Goal: Information Seeking & Learning: Learn about a topic

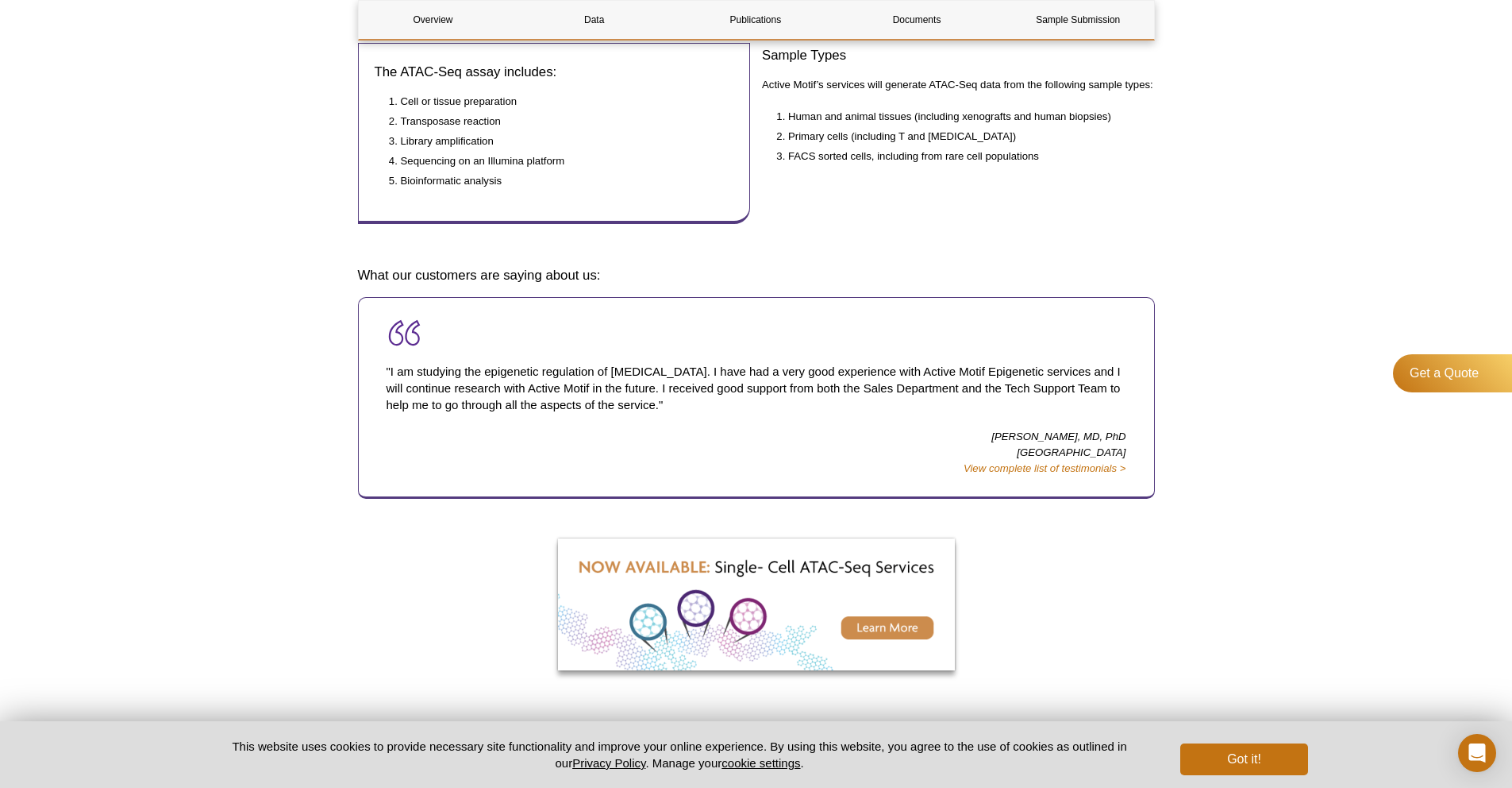
scroll to position [754, 0]
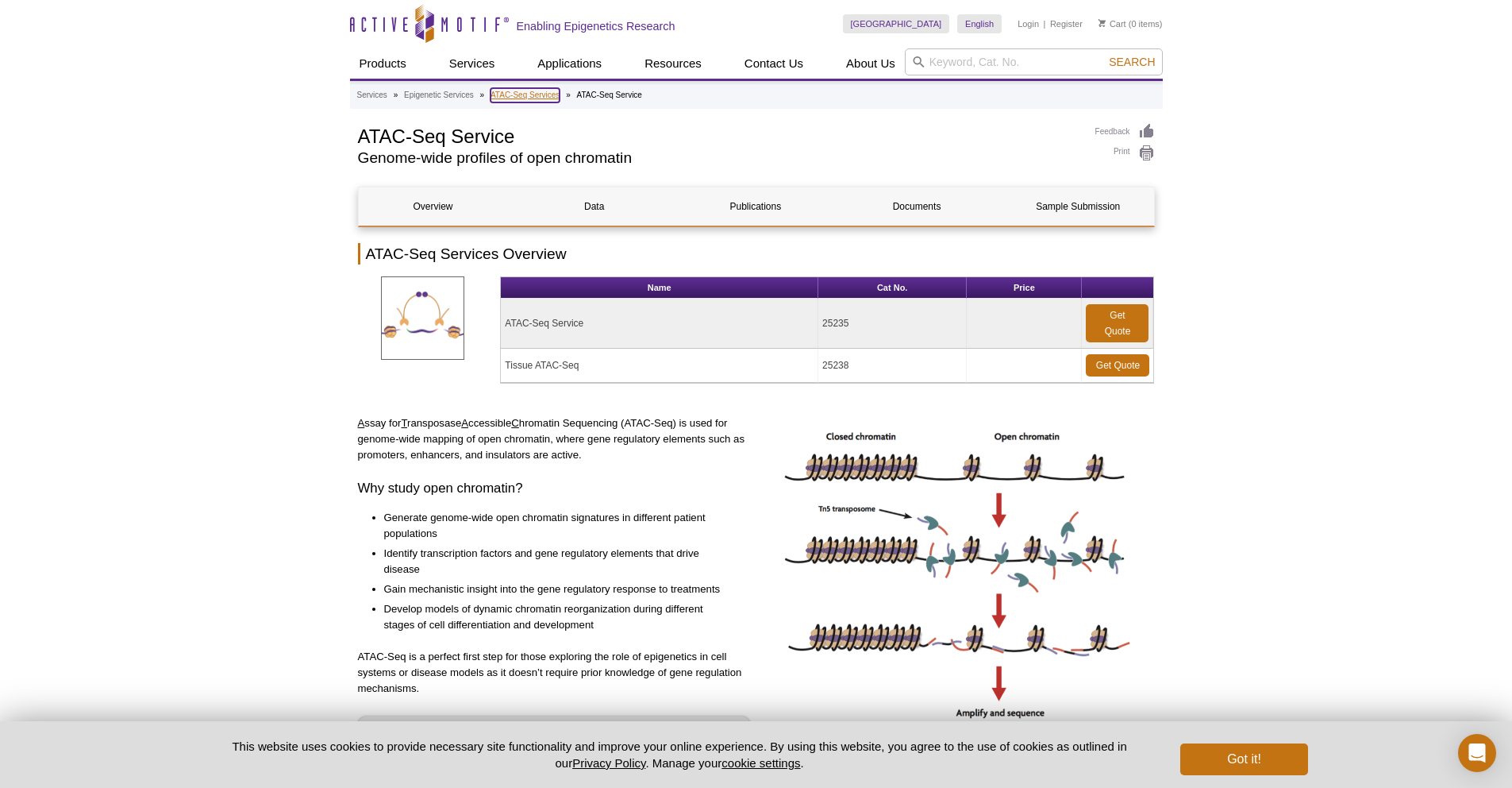
click at [542, 99] on link "ATAC-Seq Services" at bounding box center [525, 95] width 69 height 14
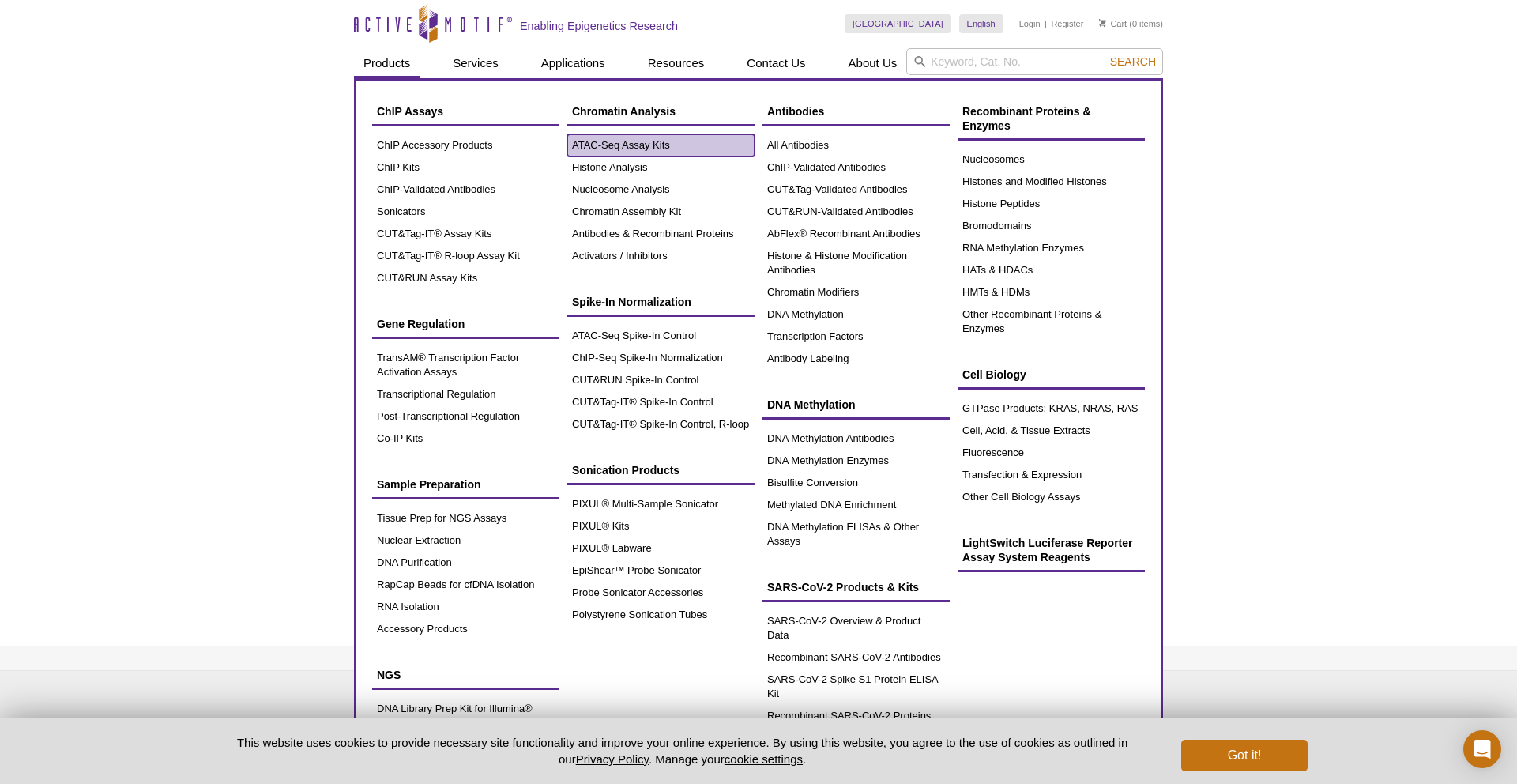
click at [613, 142] on link "ATAC-Seq Assay Kits" at bounding box center [661, 145] width 187 height 22
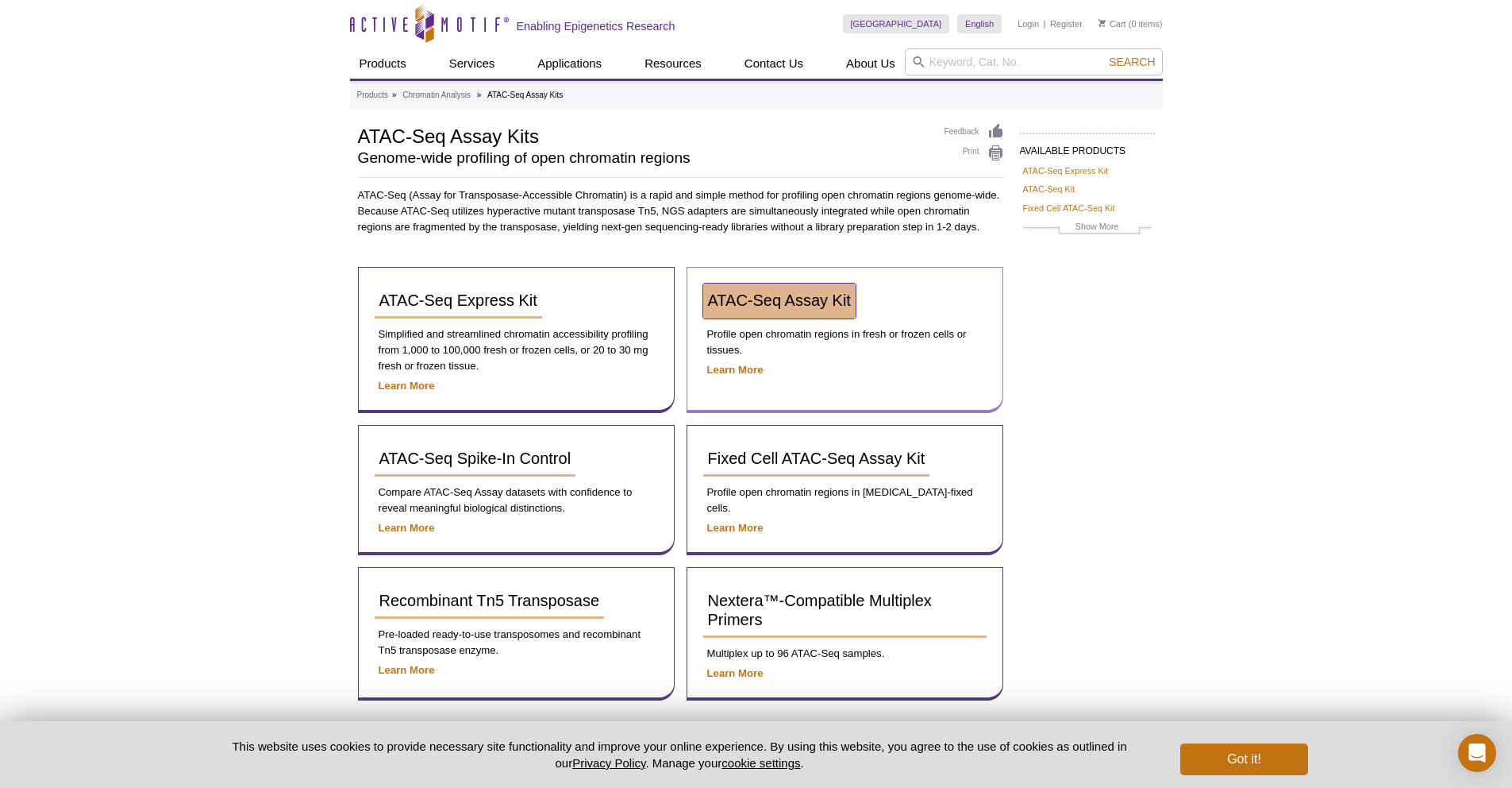
click at [747, 294] on span "ATAC-Seq Assay Kit" at bounding box center [779, 299] width 143 height 18
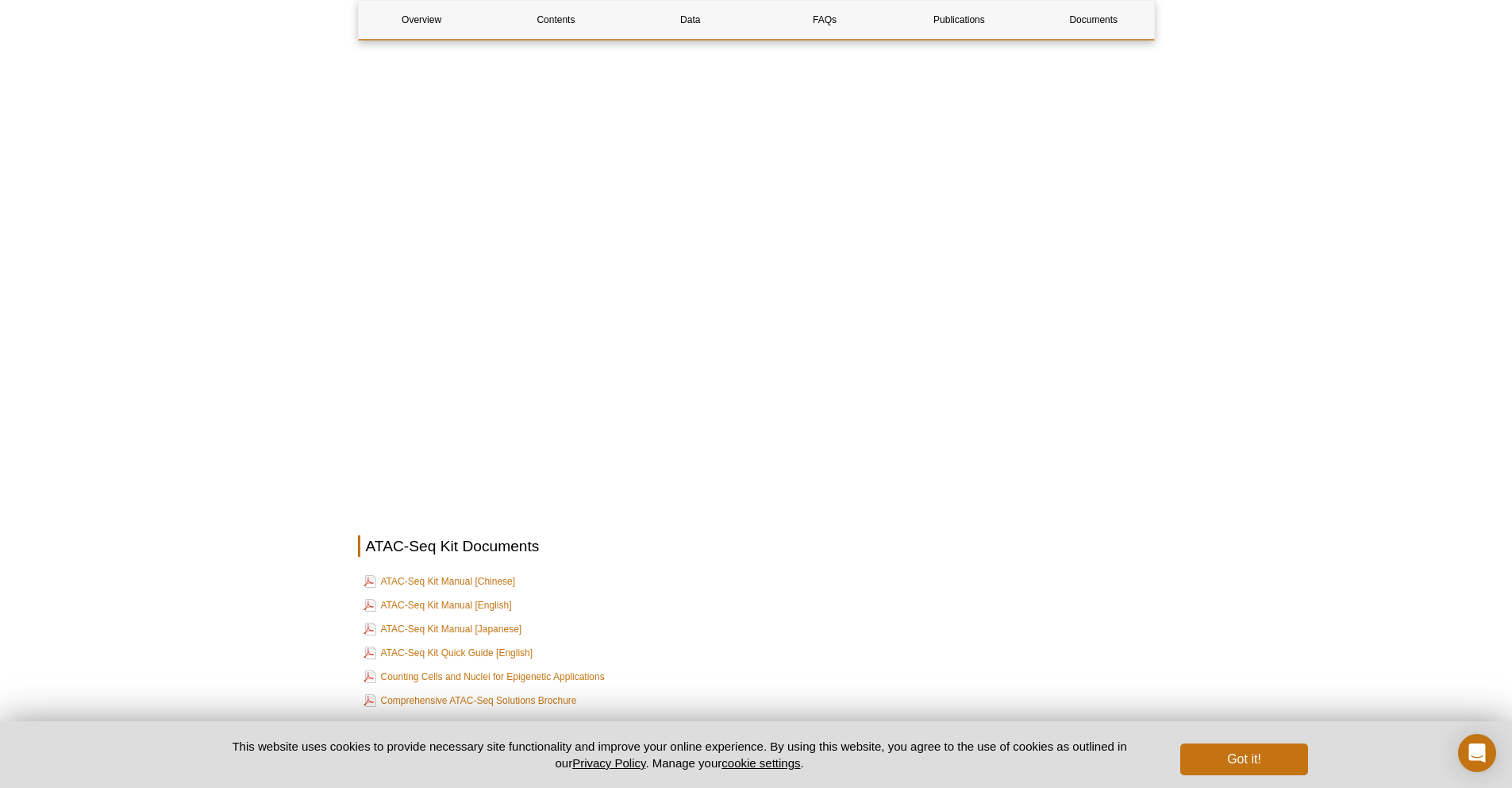
scroll to position [4114, 0]
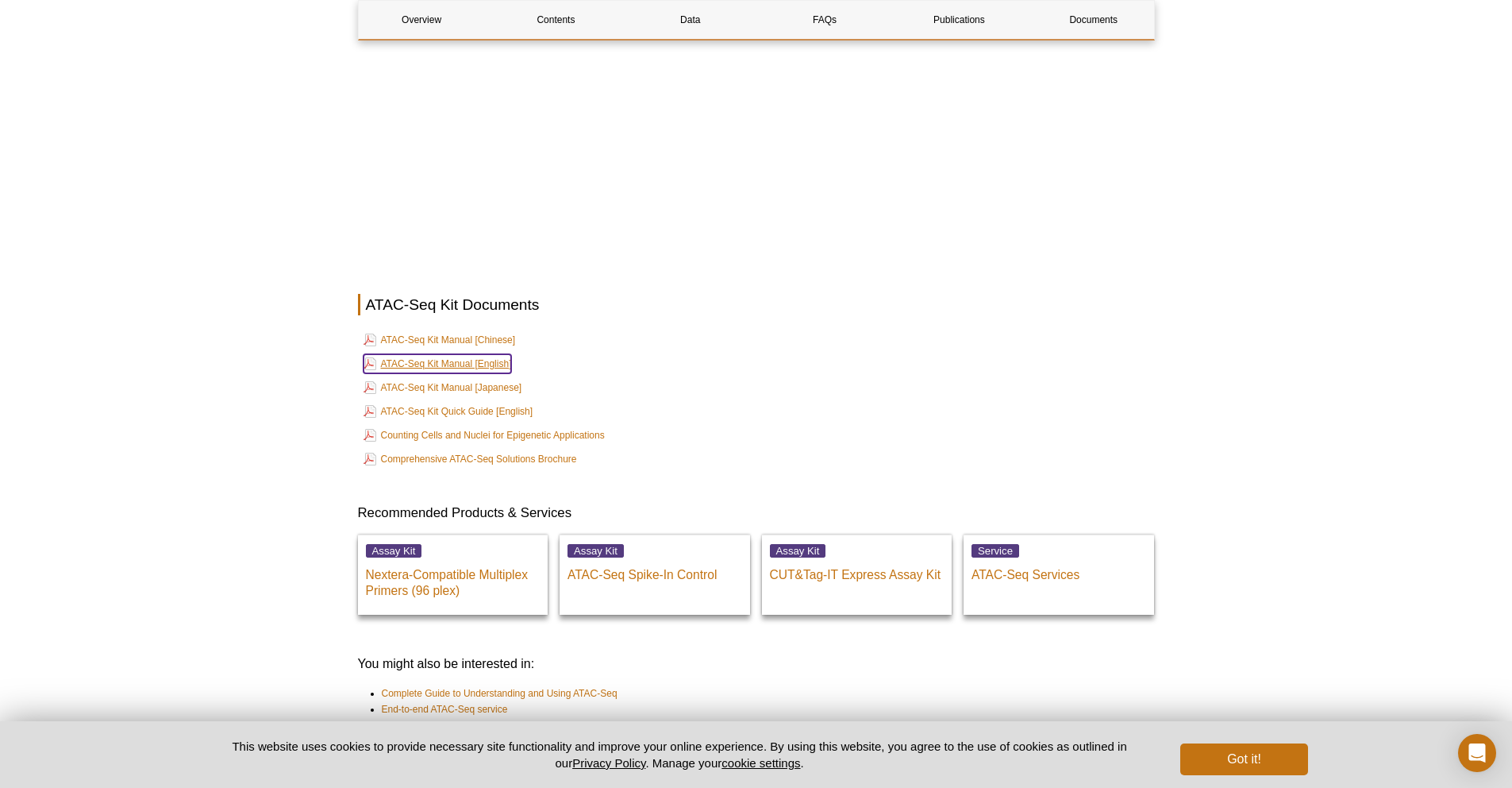
click at [475, 354] on link "ATAC-Seq Kit Manual [English]" at bounding box center [437, 363] width 148 height 19
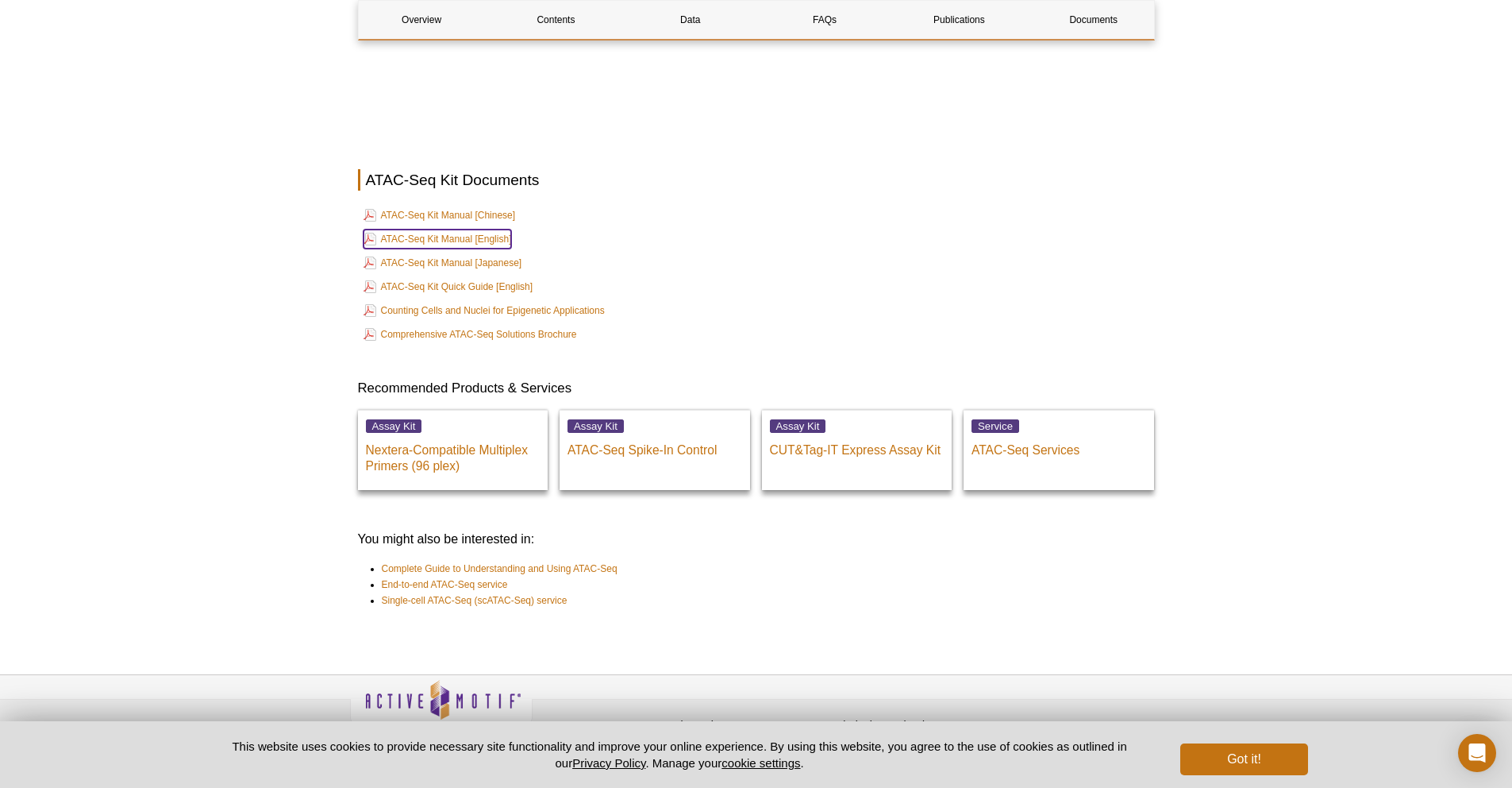
scroll to position [4248, 0]
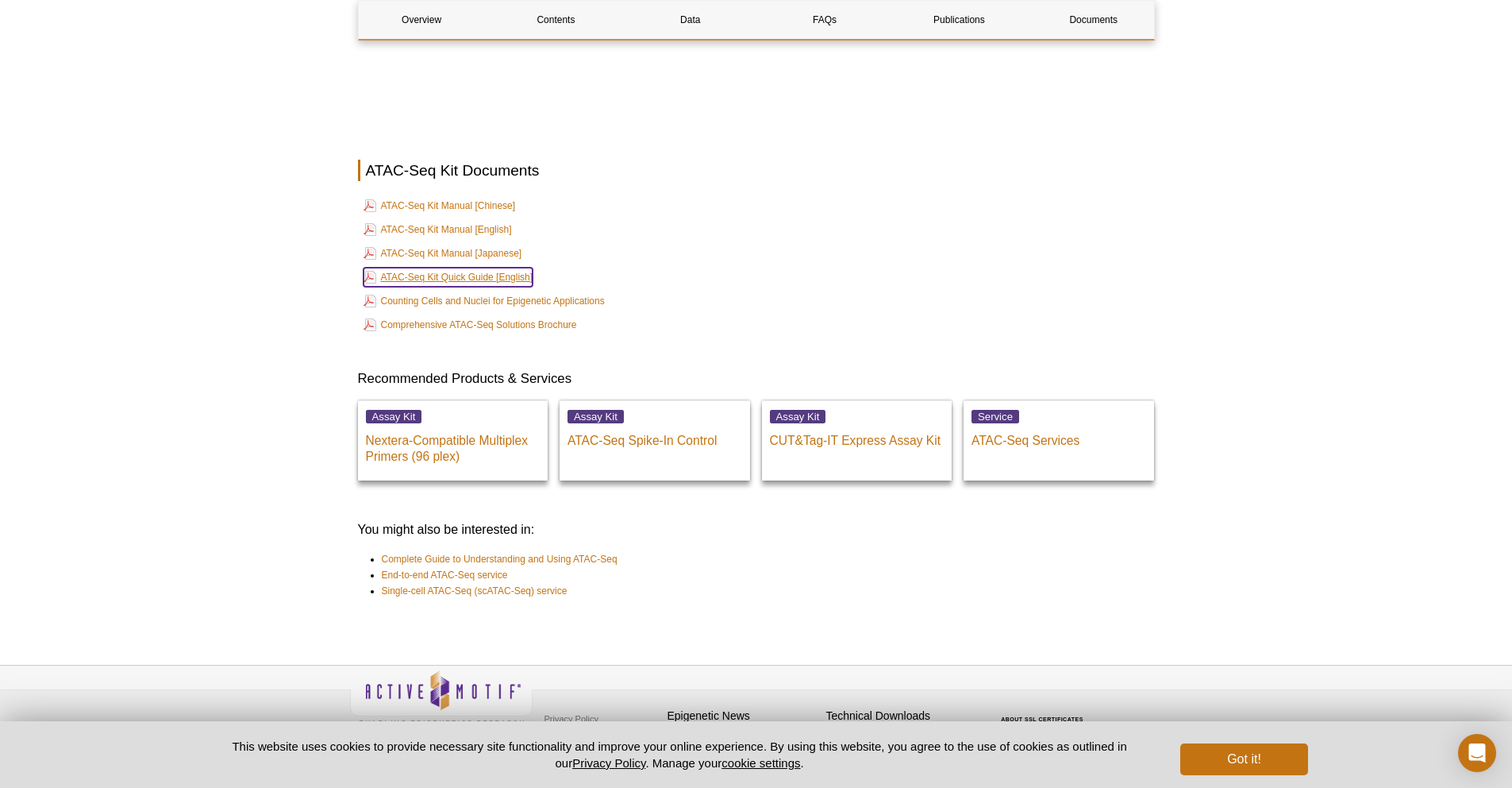
click at [477, 268] on link "ATAC-Seq Kit Quick Guide [English]" at bounding box center [448, 277] width 170 height 19
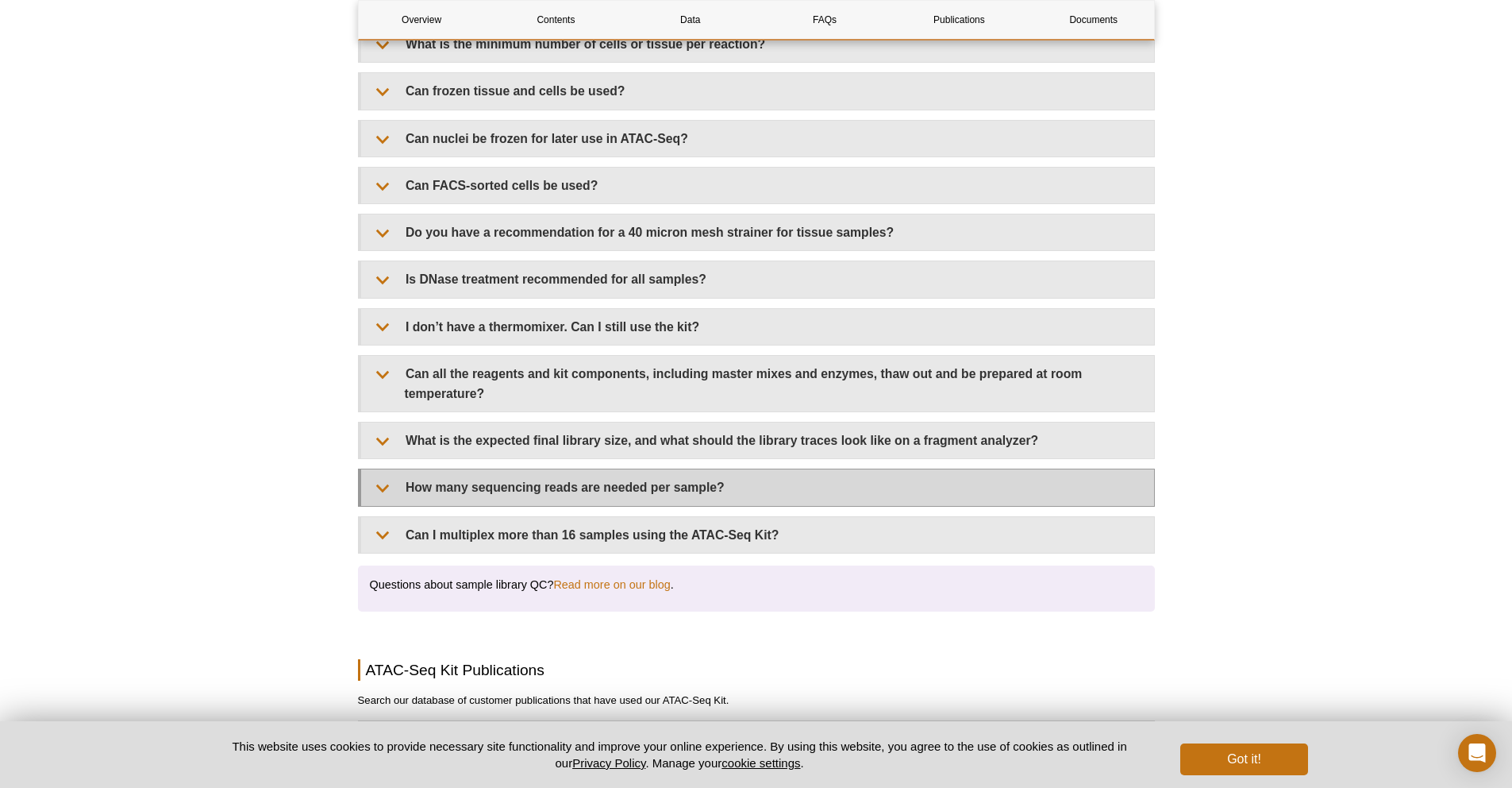
scroll to position [3007, 0]
click at [695, 473] on summary "How many sequencing reads are needed per sample?" at bounding box center [758, 489] width 793 height 36
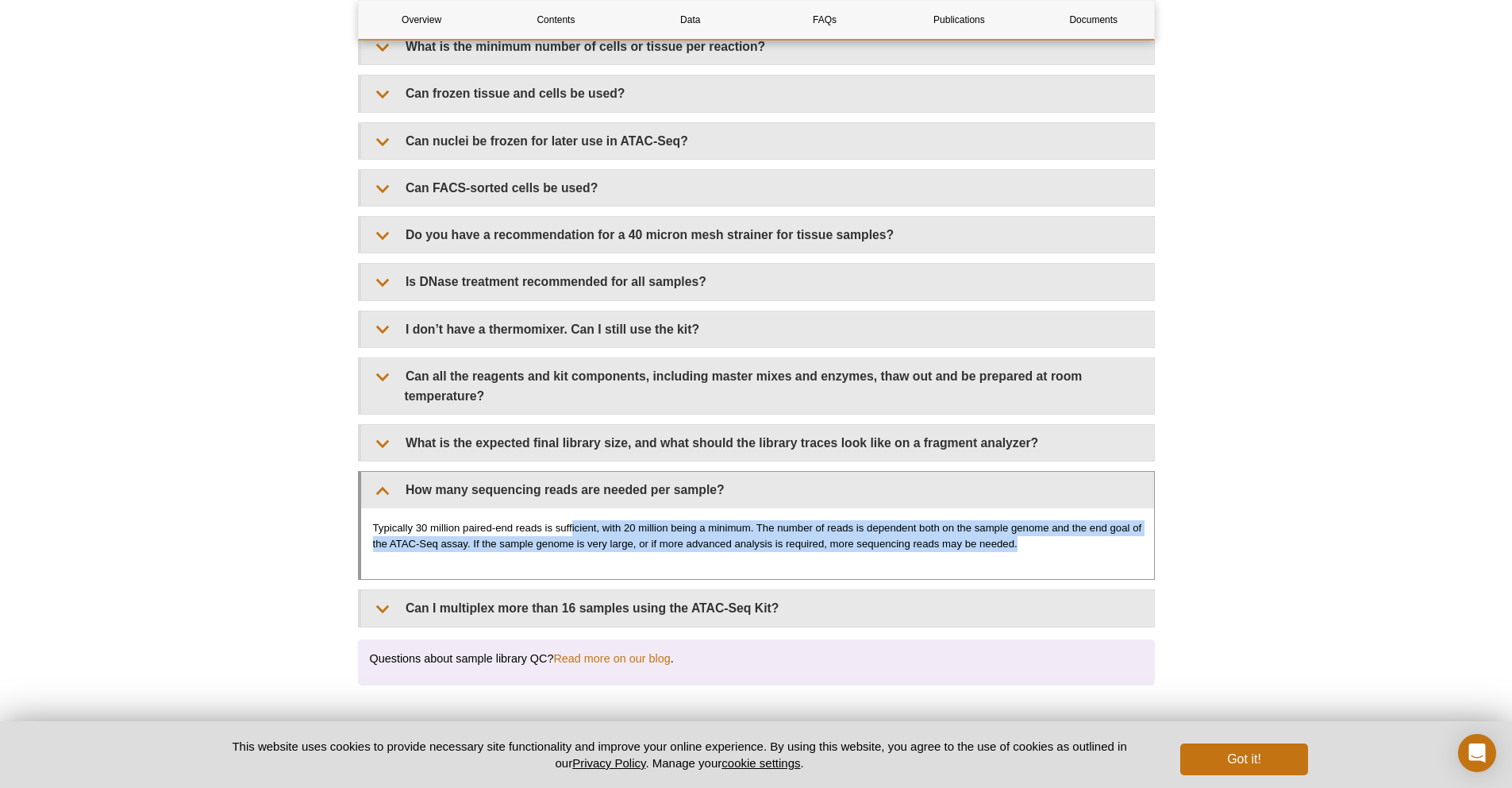
drag, startPoint x: 571, startPoint y: 509, endPoint x: 957, endPoint y: 551, distance: 388.3
click at [957, 551] on div "Typically 30 million paired-end reads is sufficient, with 20 million being a mi…" at bounding box center [758, 543] width 793 height 71
